Goal: Task Accomplishment & Management: Use online tool/utility

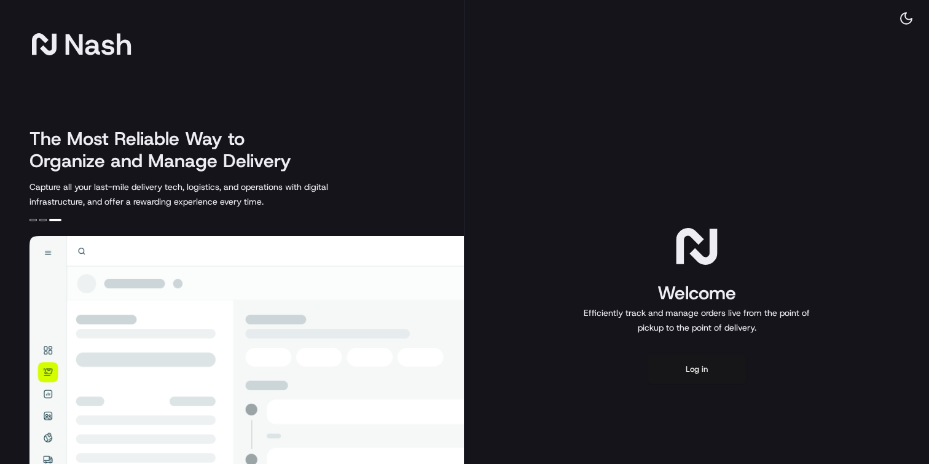
click at [695, 368] on button "Log in" at bounding box center [697, 370] width 98 height 30
